Goal: Transaction & Acquisition: Purchase product/service

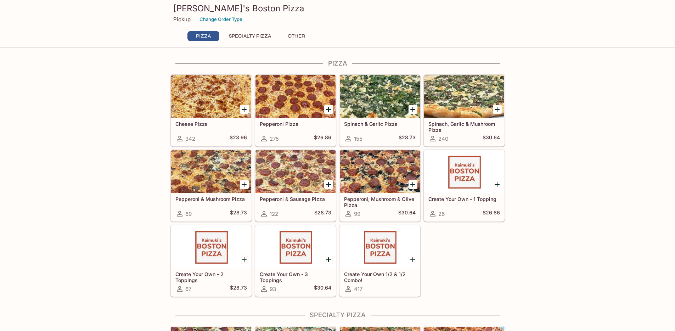
click at [379, 95] on div at bounding box center [380, 96] width 80 height 43
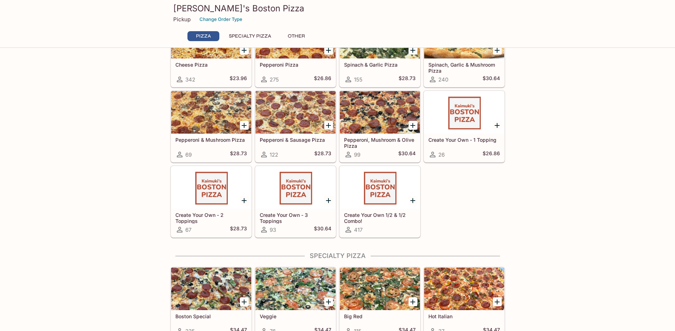
scroll to position [121, 0]
